Goal: Task Accomplishment & Management: Manage account settings

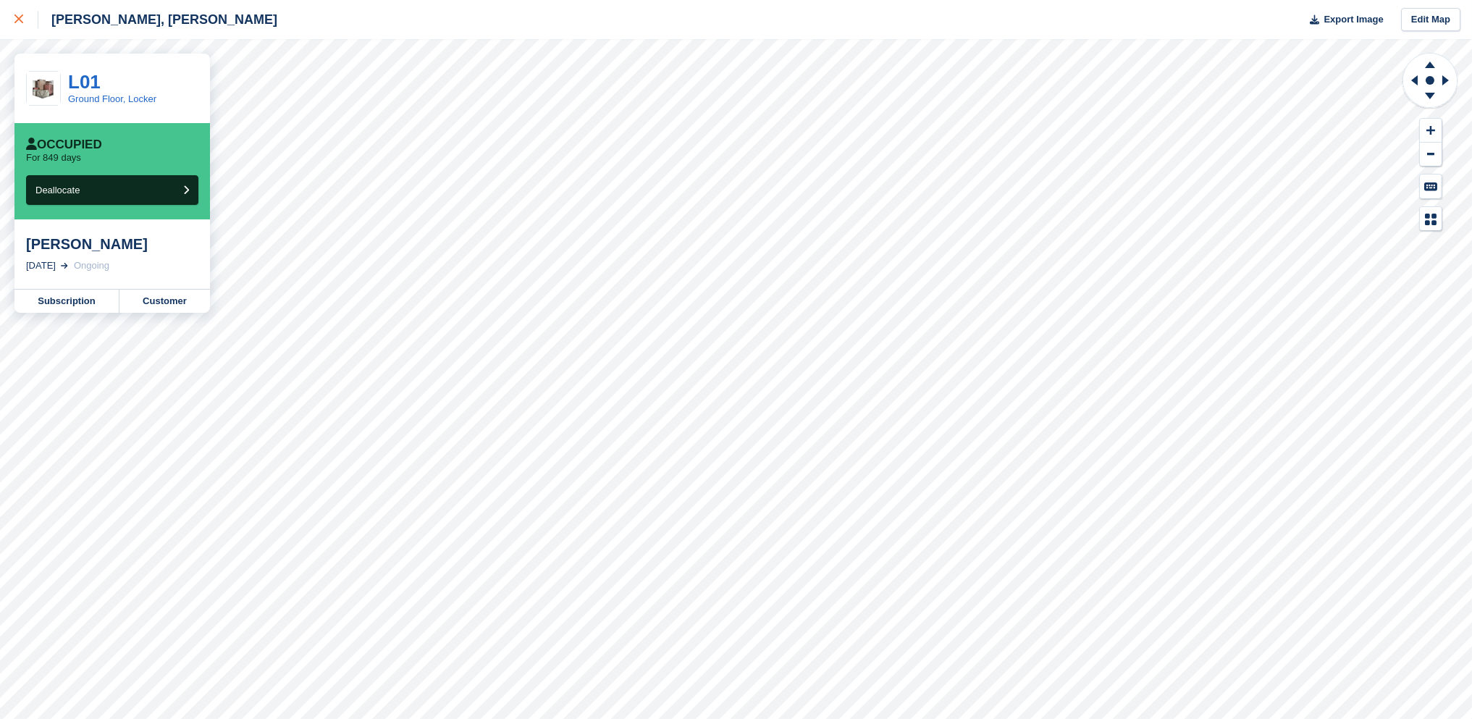
click at [18, 22] on icon at bounding box center [18, 18] width 9 height 9
click at [12, 17] on link at bounding box center [19, 19] width 38 height 39
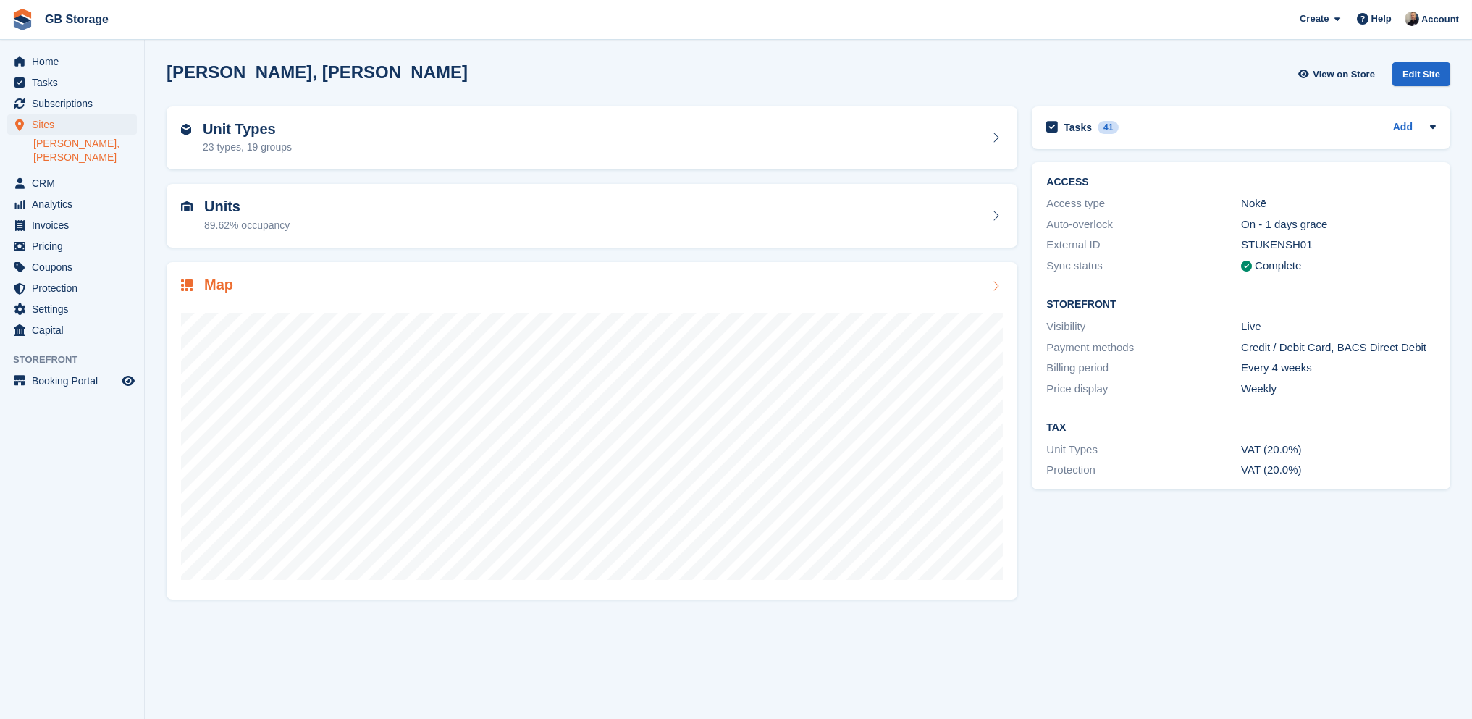
click at [242, 304] on div at bounding box center [592, 440] width 822 height 290
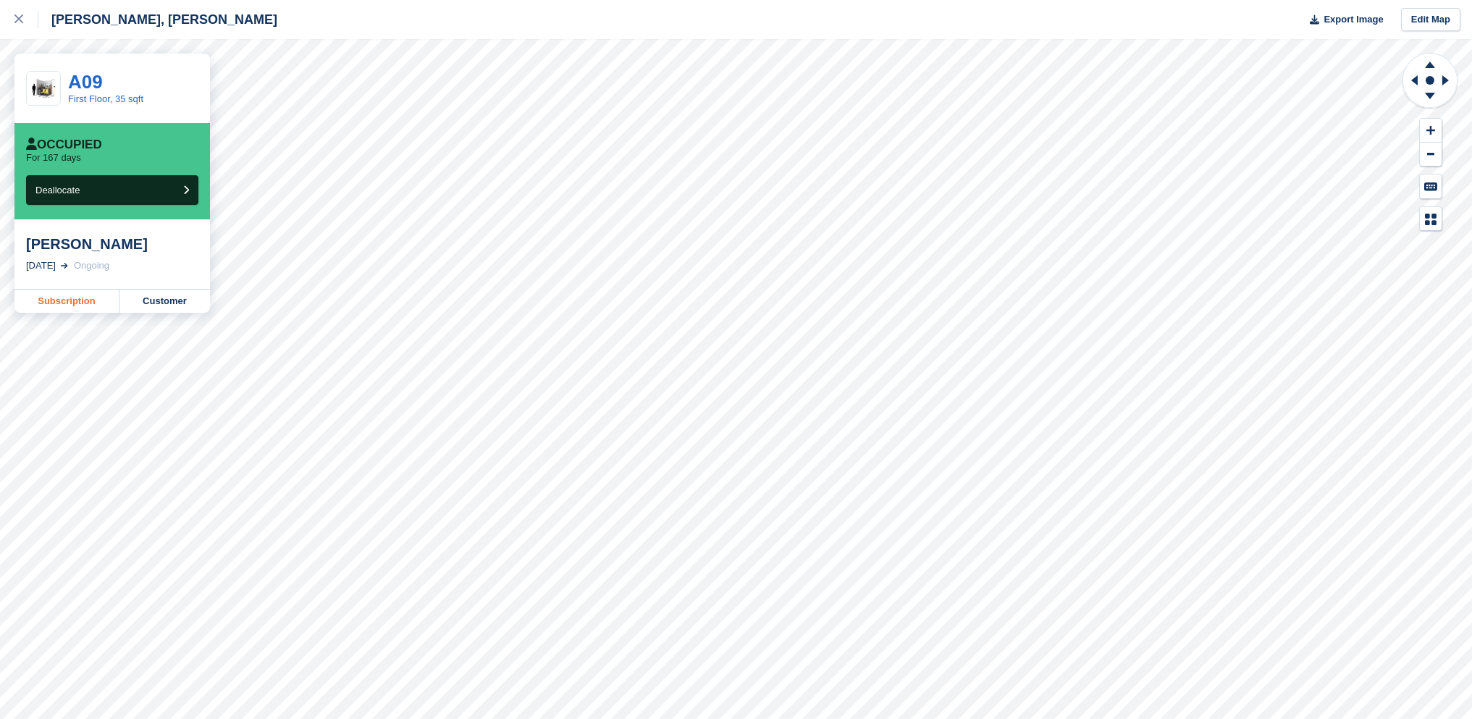
click at [93, 304] on link "Subscription" at bounding box center [66, 301] width 105 height 23
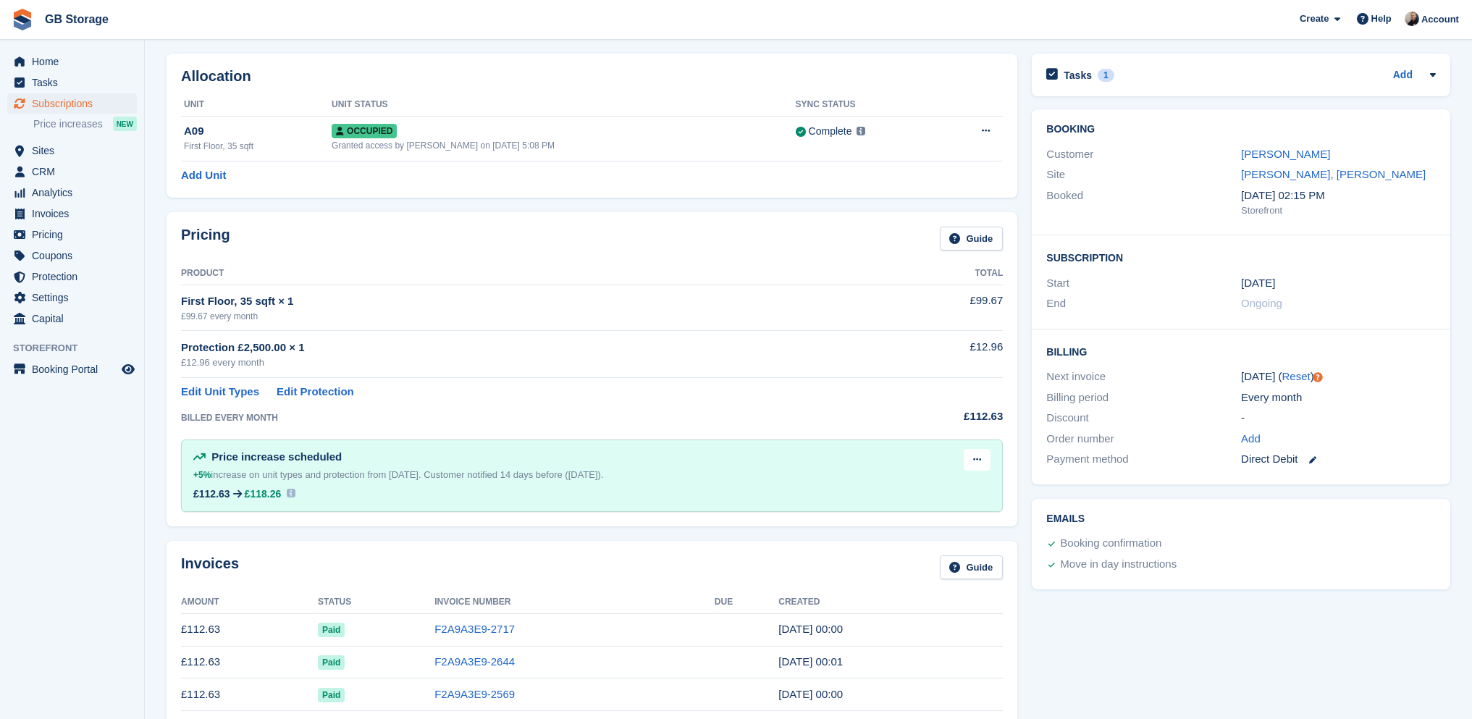
scroll to position [72, 0]
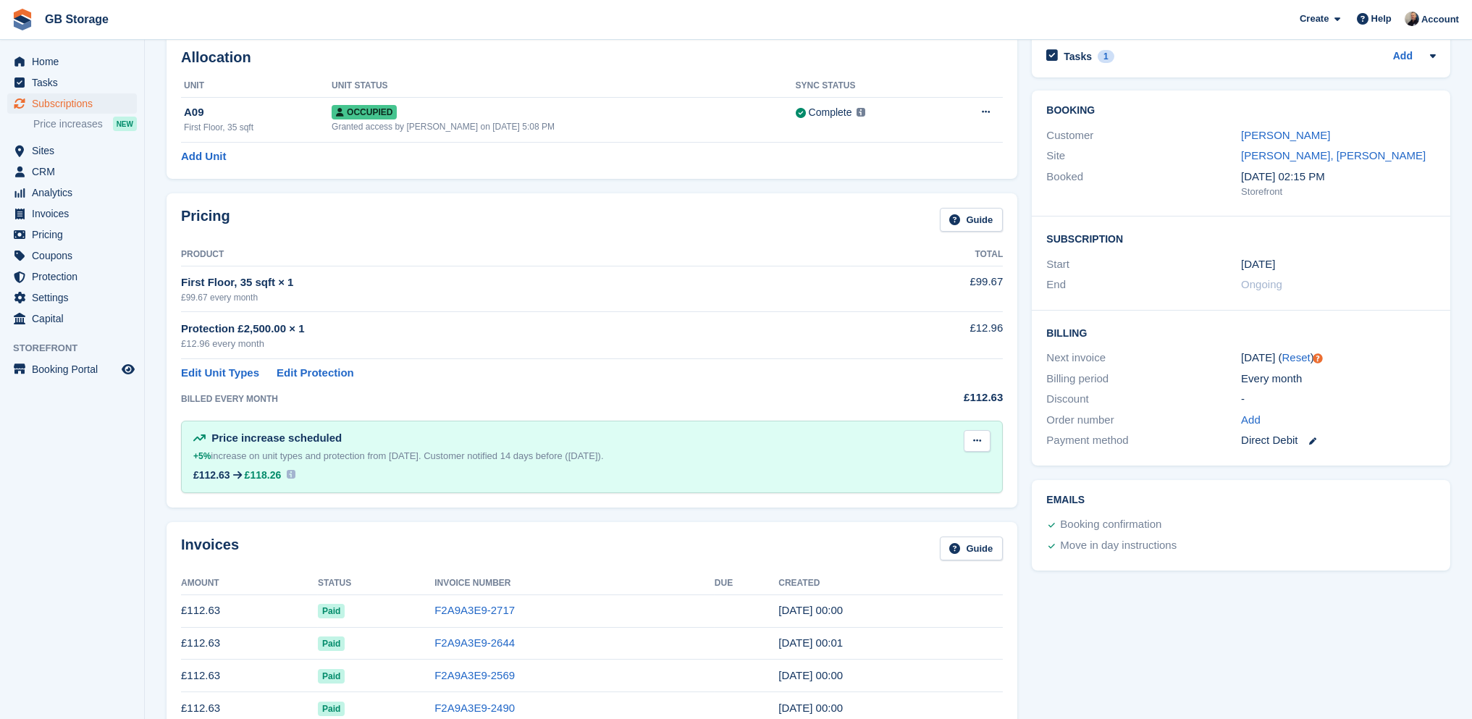
click at [970, 442] on button at bounding box center [977, 441] width 27 height 22
click at [946, 491] on p "Delete next increase" at bounding box center [921, 500] width 126 height 19
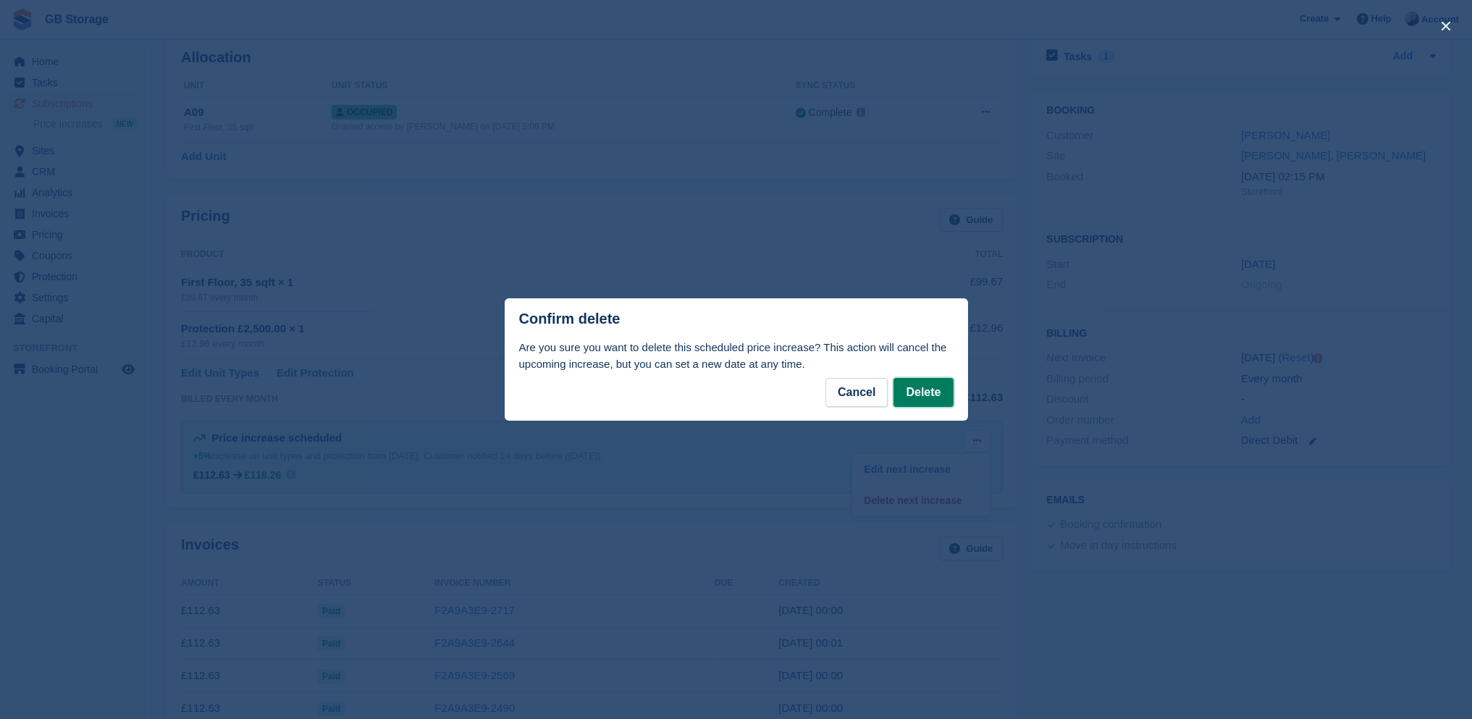
click at [925, 398] on button "Delete" at bounding box center [923, 392] width 59 height 29
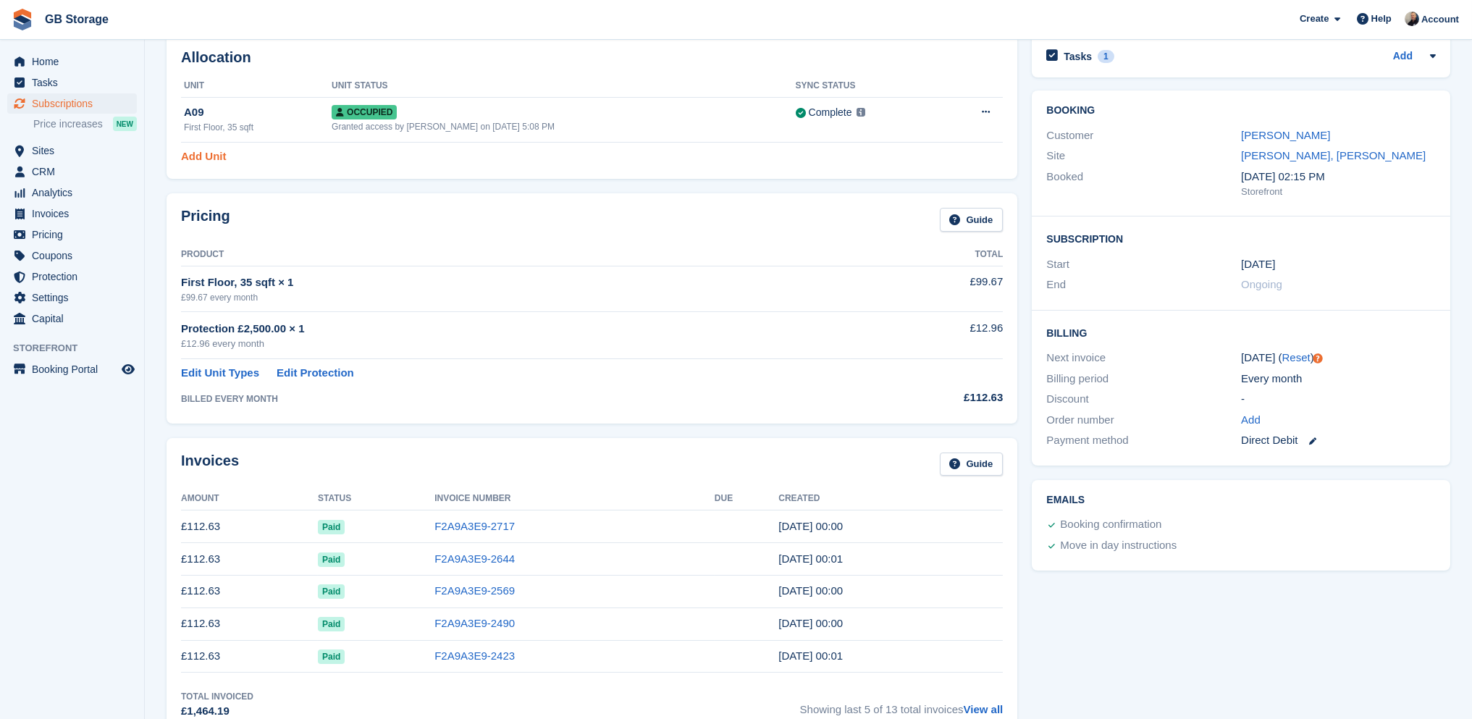
click at [222, 162] on link "Add Unit" at bounding box center [203, 156] width 45 height 17
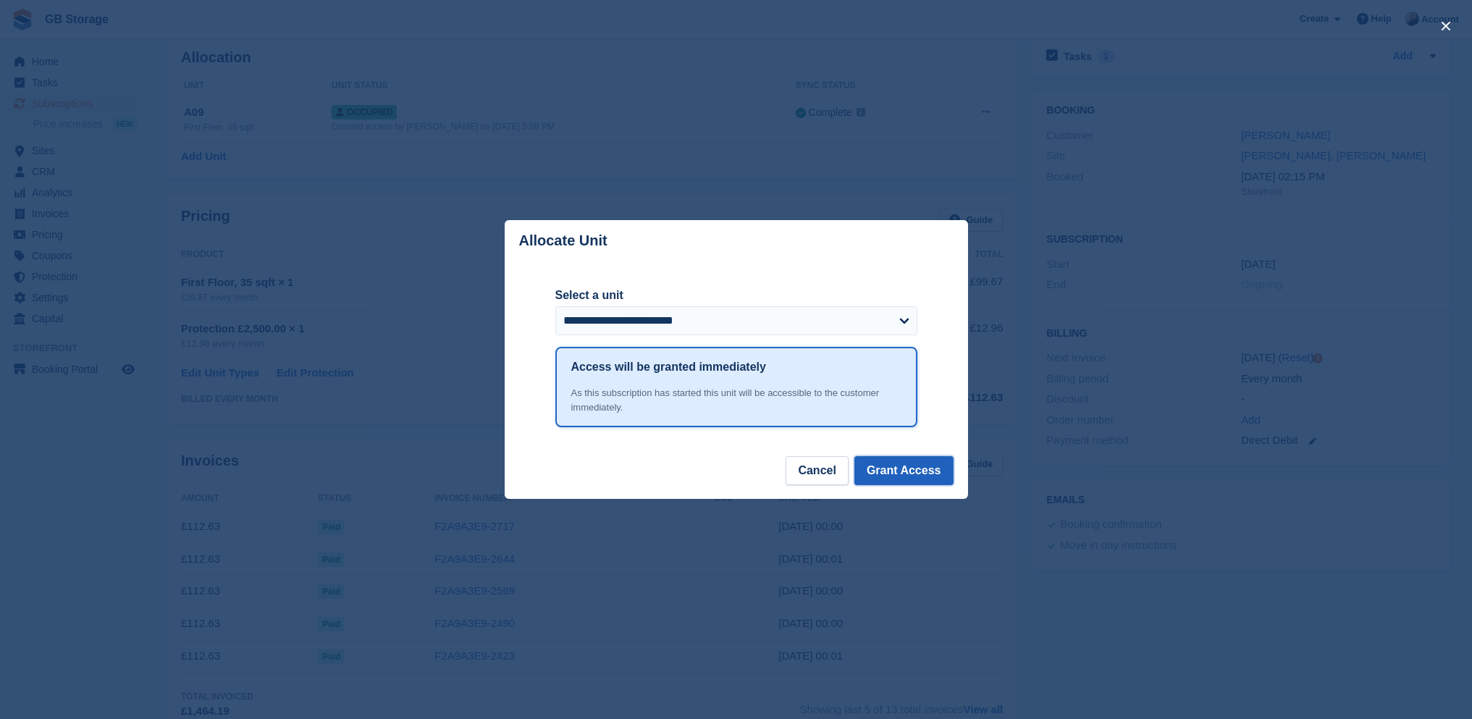
click at [886, 466] on button "Grant Access" at bounding box center [903, 470] width 99 height 29
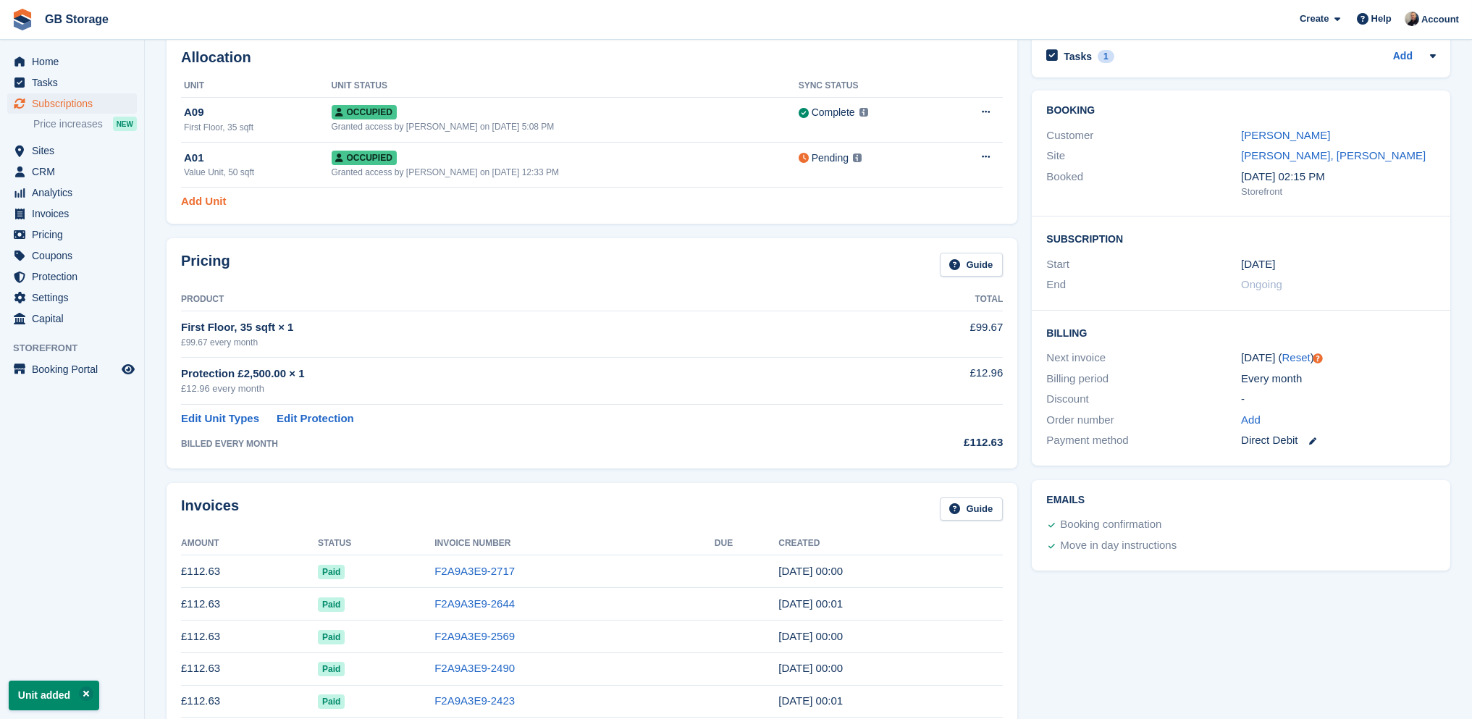
click at [223, 197] on link "Add Unit" at bounding box center [203, 201] width 45 height 17
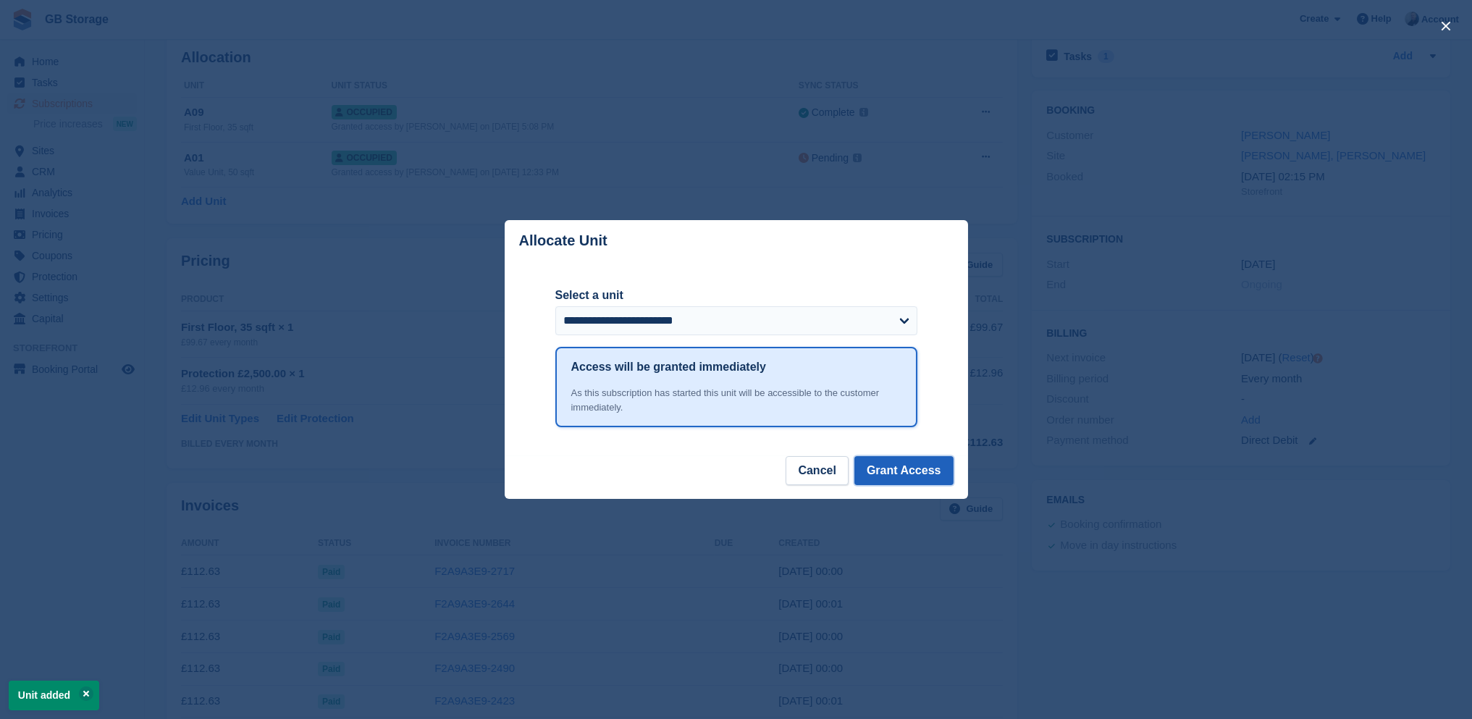
click at [918, 475] on button "Grant Access" at bounding box center [903, 470] width 99 height 29
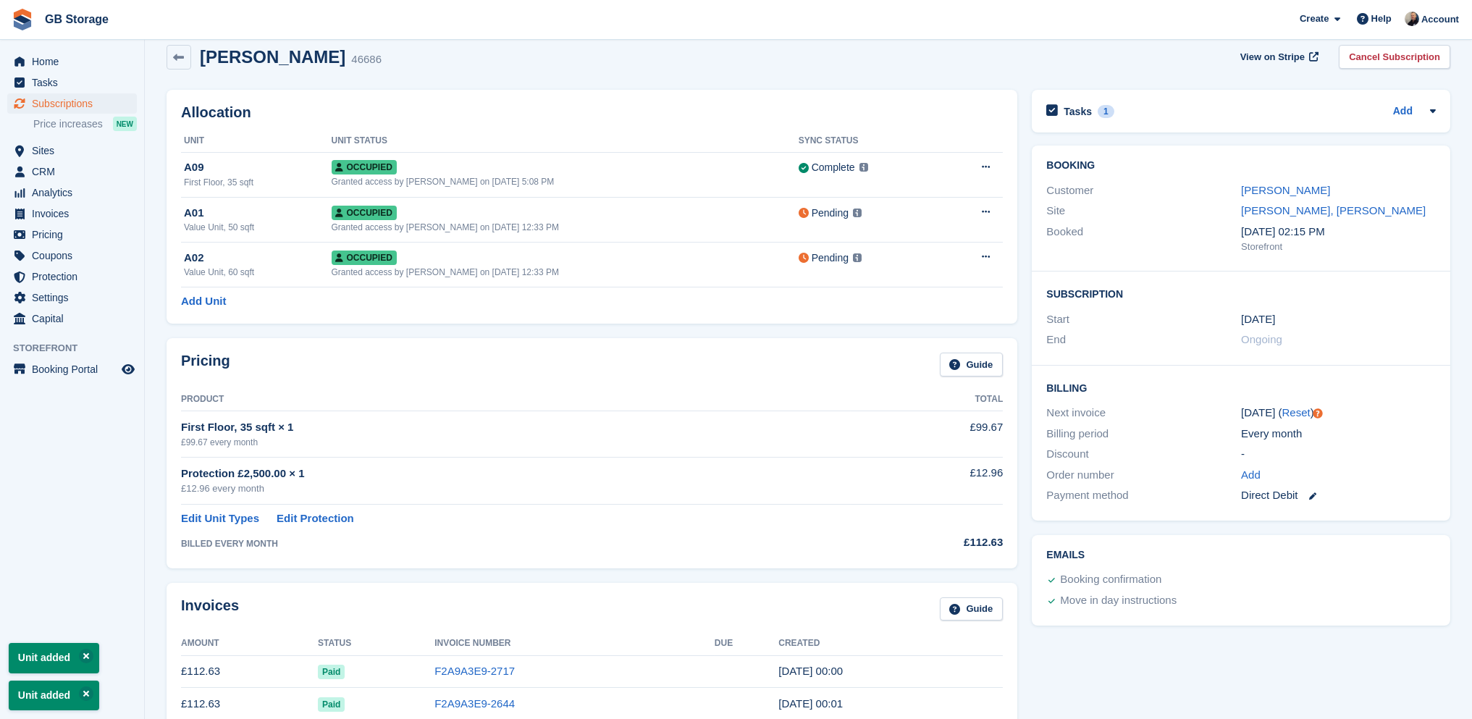
scroll to position [0, 0]
